Goal: Contribute content: Contribute content

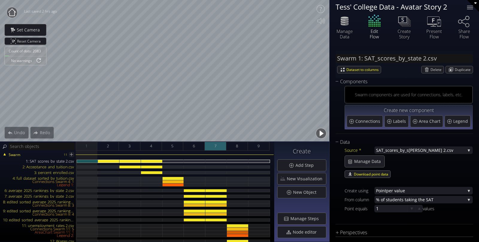
type input "Text 18: A Flow by [PERSON_NAME]--..."
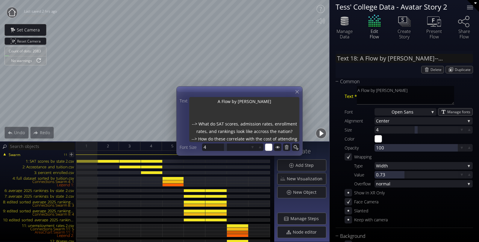
scroll to position [6, 0]
click at [258, 125] on textarea "A Flow by [PERSON_NAME] --> What do SAT scores, admission rates, enrollment rat…" at bounding box center [244, 120] width 110 height 46
type textarea "A Flow by [PERSON_NAME] --> What do SAT scores, admission rates, enrollment rat…"
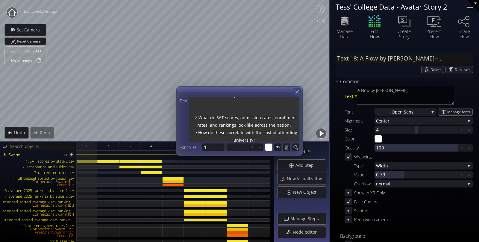
type textarea "A Flow by [PERSON_NAME] --> What do SAT scores, admission rates, enrollment rat…"
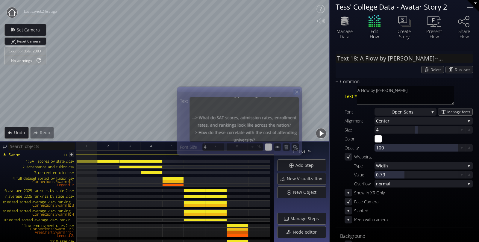
click at [297, 89] on icon at bounding box center [296, 91] width 5 height 5
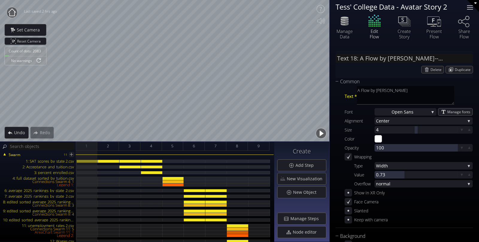
click at [470, 6] on div at bounding box center [470, 5] width 6 height 1
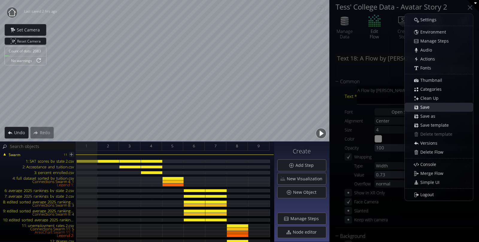
click at [416, 107] on div "Save" at bounding box center [442, 107] width 62 height 8
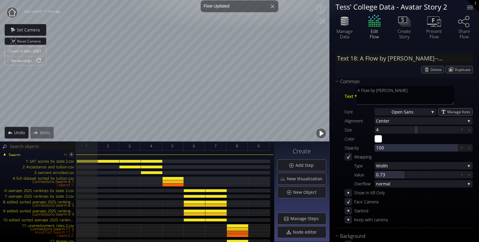
click at [12, 8] on circle at bounding box center [12, 12] width 11 height 11
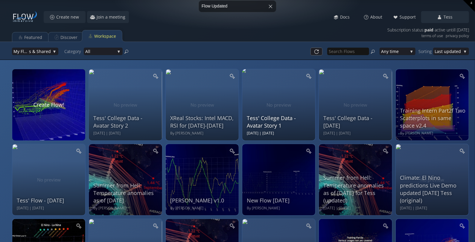
click at [264, 108] on div "Tess' College Data - Avatar Story 1 Thu Jul 31 2025 | Tue Aug 05 2025" at bounding box center [280, 104] width 66 height 64
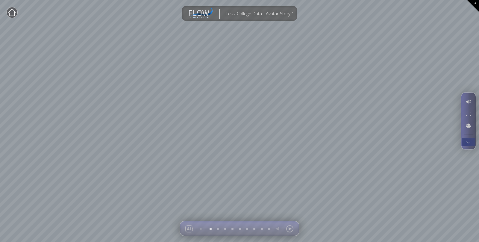
click at [468, 141] on div at bounding box center [467, 142] width 11 height 8
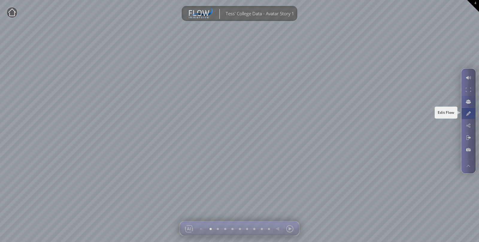
click at [468, 113] on div at bounding box center [467, 113] width 11 height 11
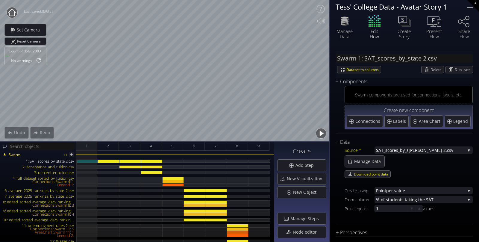
type input "Text 18: A Flow by [PERSON_NAME]--..."
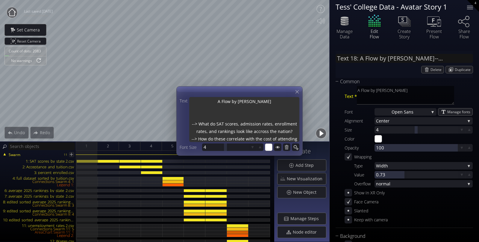
scroll to position [7, 0]
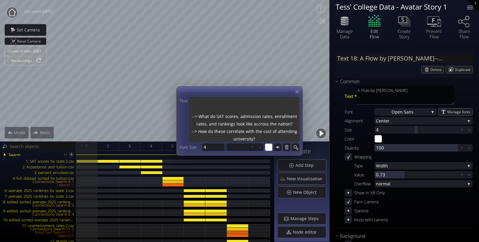
click at [258, 125] on textarea "A Flow by [PERSON_NAME] --> What do SAT scores, admission rates, enrollment rat…" at bounding box center [244, 120] width 110 height 46
type textarea "A Flow by [PERSON_NAME] --> What do SAT scores, admission rates, enrollment rat…"
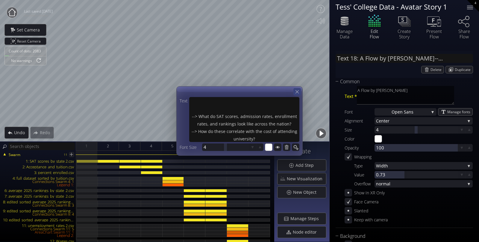
click at [298, 95] on div at bounding box center [296, 91] width 7 height 7
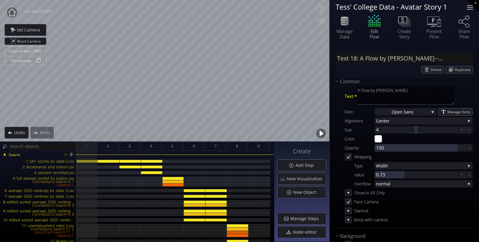
click at [468, 8] on div at bounding box center [470, 7] width 12 height 12
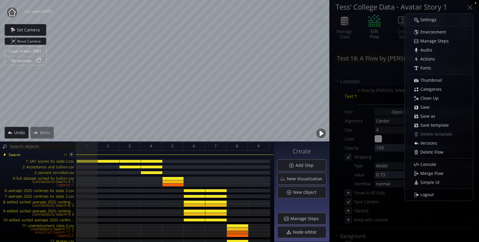
click at [430, 106] on span "Save" at bounding box center [426, 107] width 13 height 6
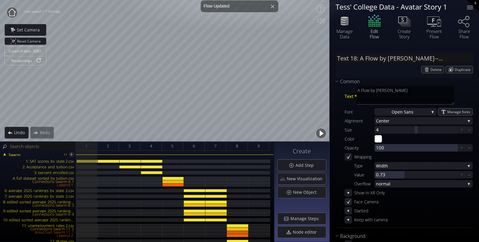
click at [14, 11] on icon at bounding box center [11, 11] width 7 height 7
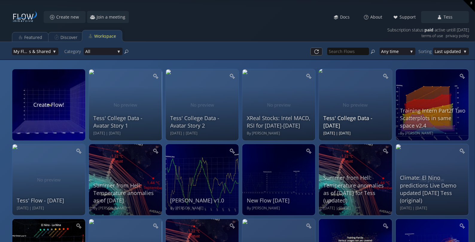
click at [352, 93] on div "Tess' College Data - 2025-07-15 Tue Jul 15 2025 | Mon Aug 04 2025" at bounding box center [356, 104] width 66 height 64
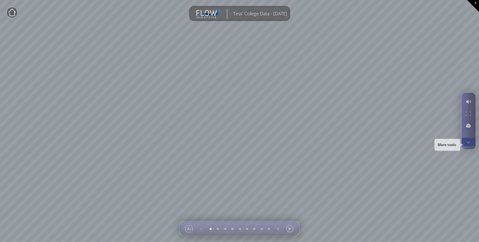
click at [468, 141] on div at bounding box center [467, 142] width 11 height 8
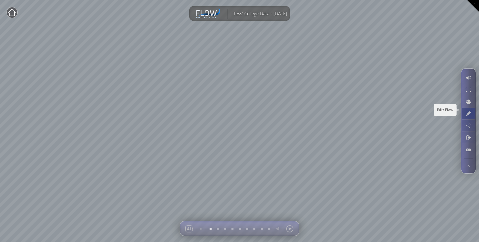
click at [471, 109] on div at bounding box center [467, 113] width 11 height 11
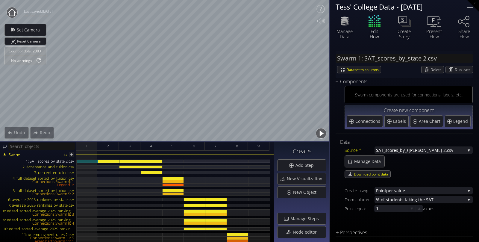
type input "Text 18: A Flow by [PERSON_NAME]--..."
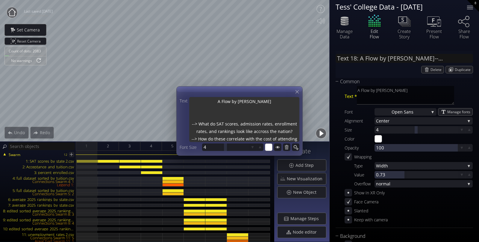
scroll to position [7, 0]
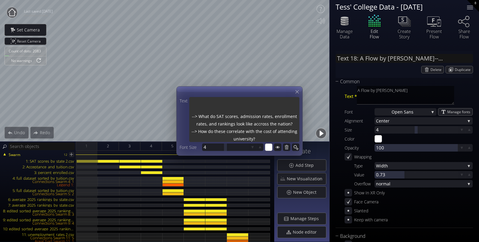
click at [258, 124] on textarea "A Flow by [PERSON_NAME] --> What do SAT scores, admission rates, enrollment rat…" at bounding box center [244, 120] width 110 height 46
type textarea "A Flow by [PERSON_NAME] --> What do SAT scores, admission rates, enrollment rat…"
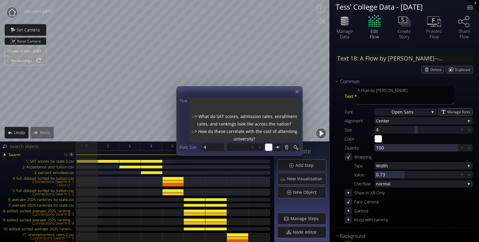
type textarea "A Flow by [PERSON_NAME] --> What do SAT scores, admission rates, enrollment rat…"
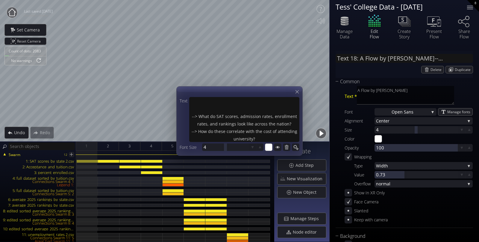
click at [295, 88] on div "Text A Flow by [PERSON_NAME] --> What do SAT scores, admission rates, enrollmen…" at bounding box center [239, 120] width 126 height 69
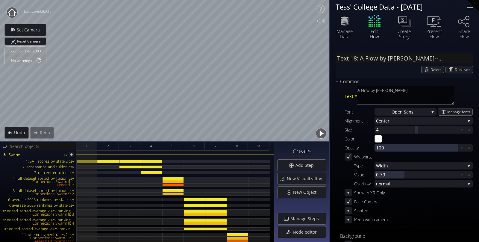
click at [471, 5] on div "8" at bounding box center [473, 6] width 12 height 12
click at [469, 9] on div at bounding box center [470, 9] width 6 height 1
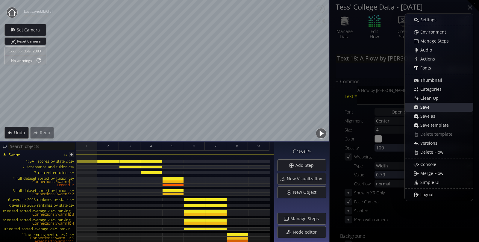
click at [421, 107] on span "Save" at bounding box center [426, 107] width 13 height 6
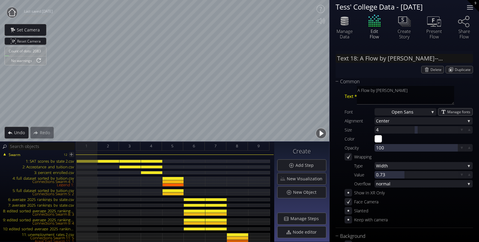
click at [471, 5] on div at bounding box center [470, 7] width 12 height 12
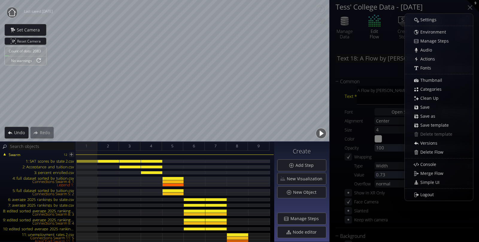
click at [427, 107] on span "Save" at bounding box center [426, 107] width 13 height 6
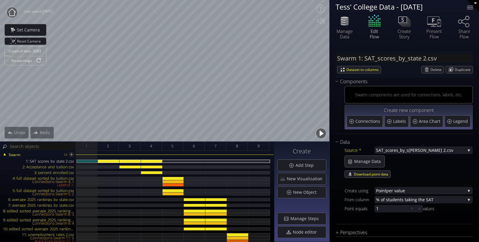
type input "Text 18: A Flow by [PERSON_NAME]--..."
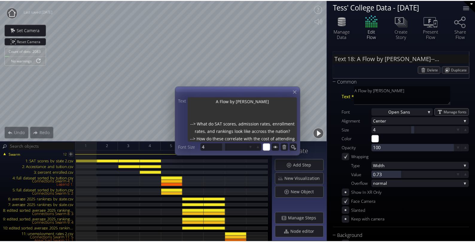
scroll to position [7, 0]
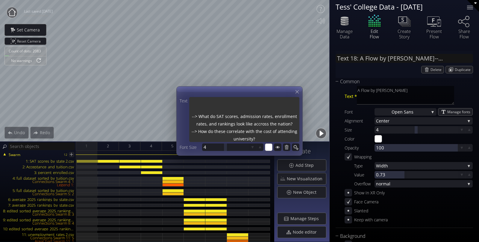
click at [258, 124] on textarea "A Flow by [PERSON_NAME] --> What do SAT scores, admission rates, enrollment rat…" at bounding box center [244, 120] width 110 height 46
type textarea "A Flow by [PERSON_NAME] --> What do SAT scores, admission rates, enrollment rat…"
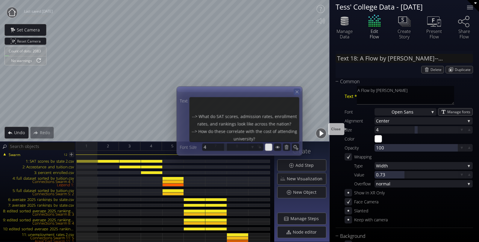
click at [300, 92] on div "Text A Flow by [PERSON_NAME] --> What do SAT scores, admission rates, enrollmen…" at bounding box center [239, 120] width 126 height 69
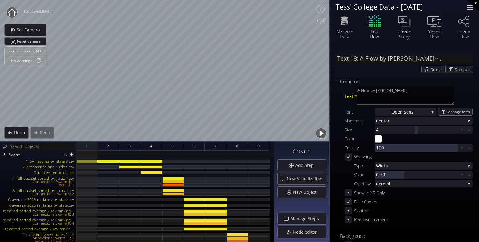
click at [468, 6] on div at bounding box center [470, 7] width 12 height 12
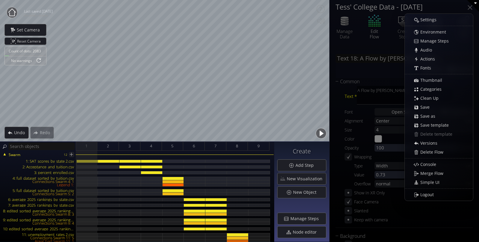
click at [428, 106] on span "Save" at bounding box center [426, 107] width 13 height 6
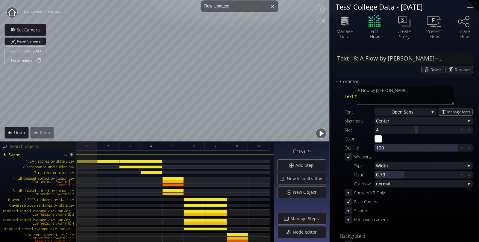
click at [13, 13] on circle at bounding box center [12, 12] width 11 height 11
